Goal: Information Seeking & Learning: Learn about a topic

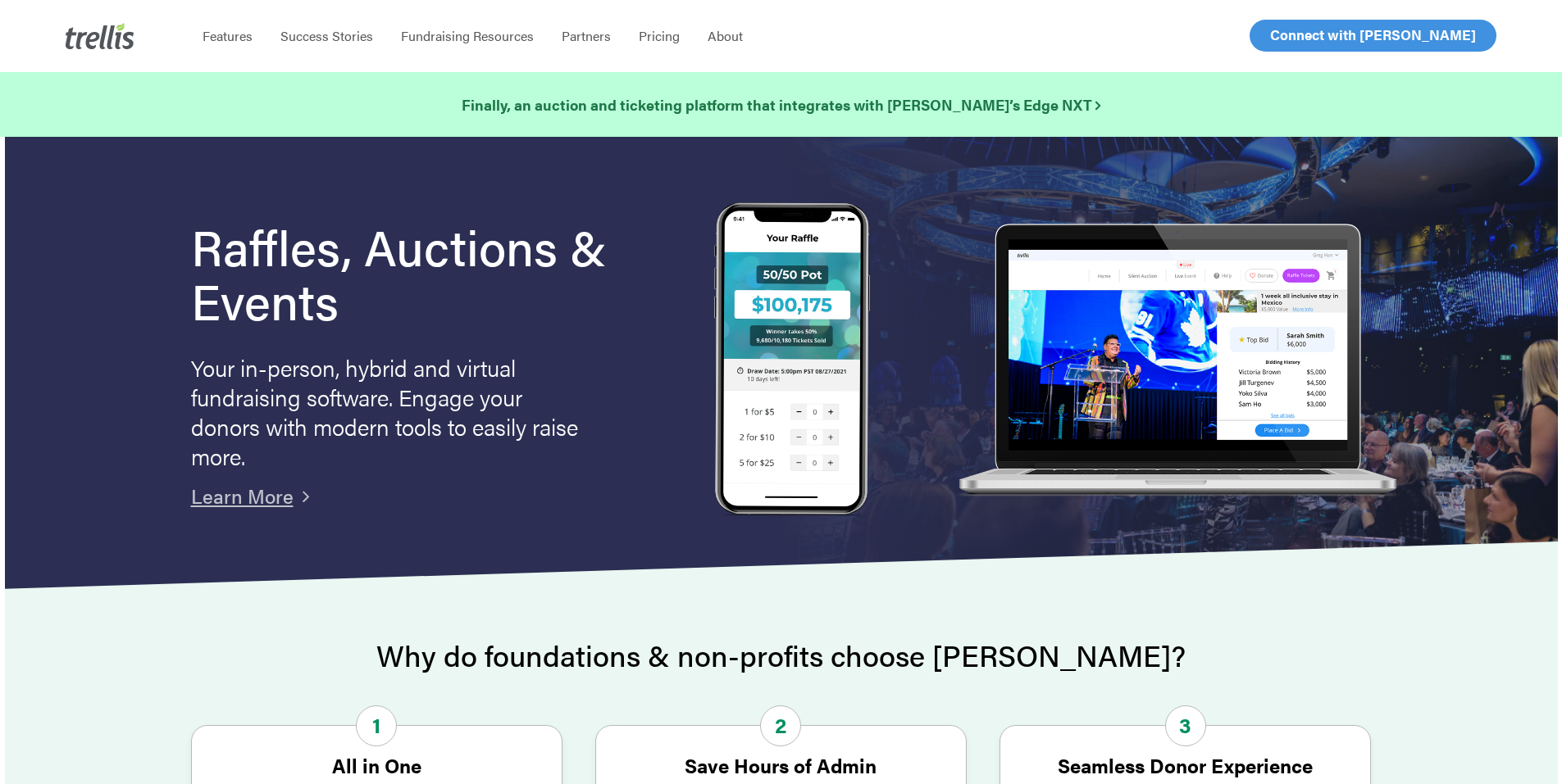
click at [677, 39] on link "Pricing" at bounding box center [659, 35] width 69 height 16
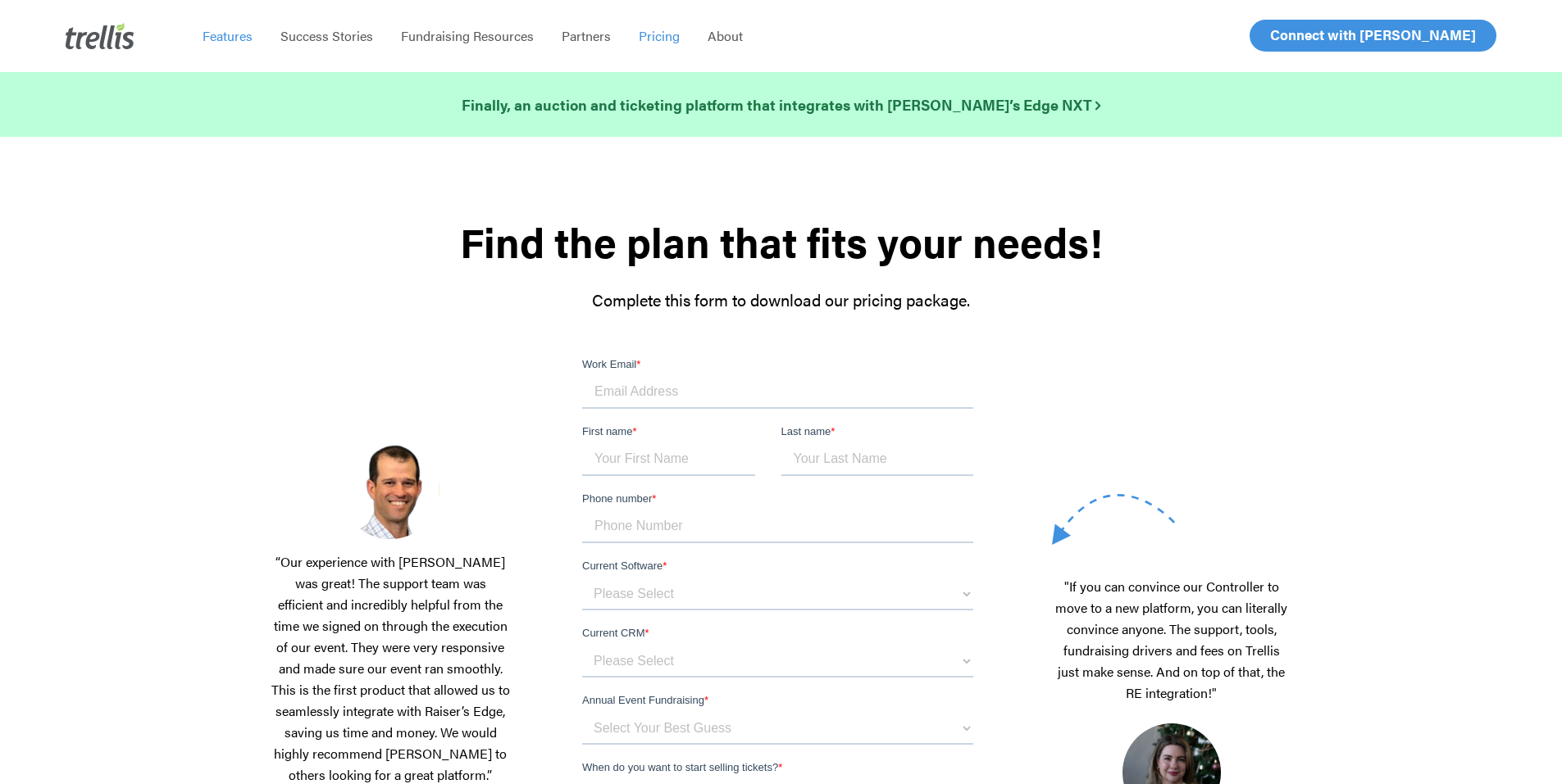
click at [217, 35] on span "Features" at bounding box center [227, 36] width 50 height 19
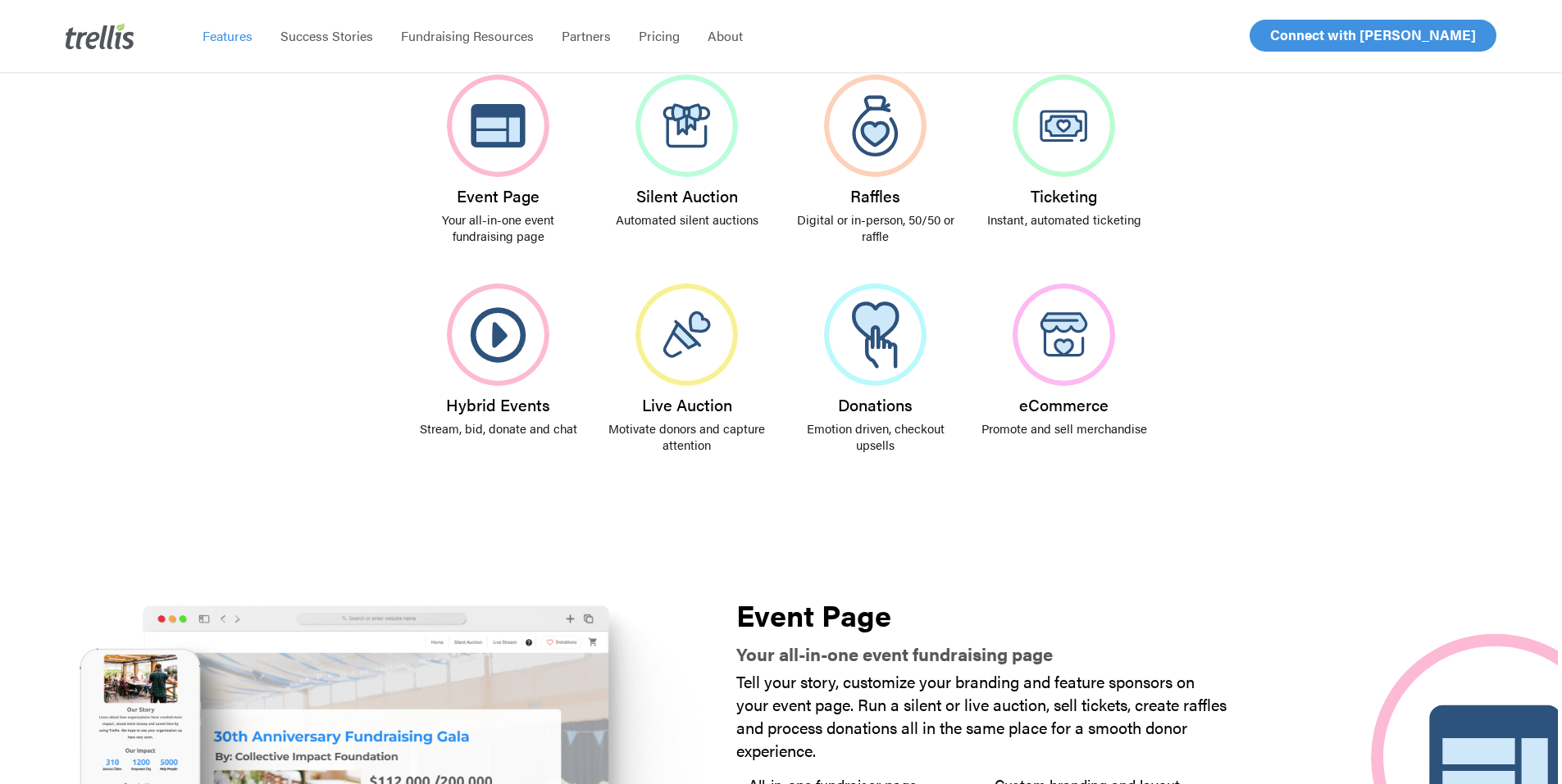
scroll to position [328, 0]
